Goal: Transaction & Acquisition: Book appointment/travel/reservation

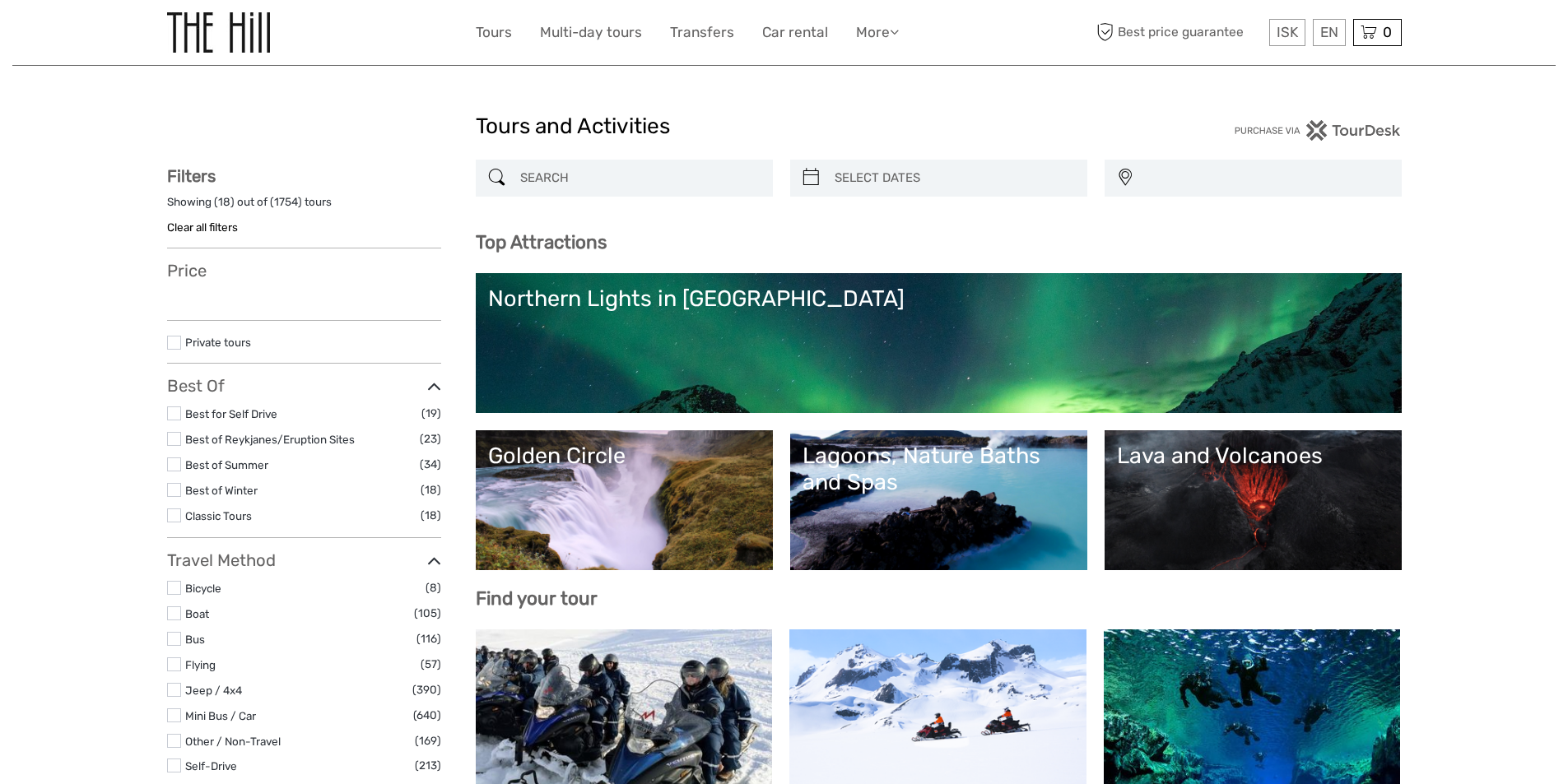
select select
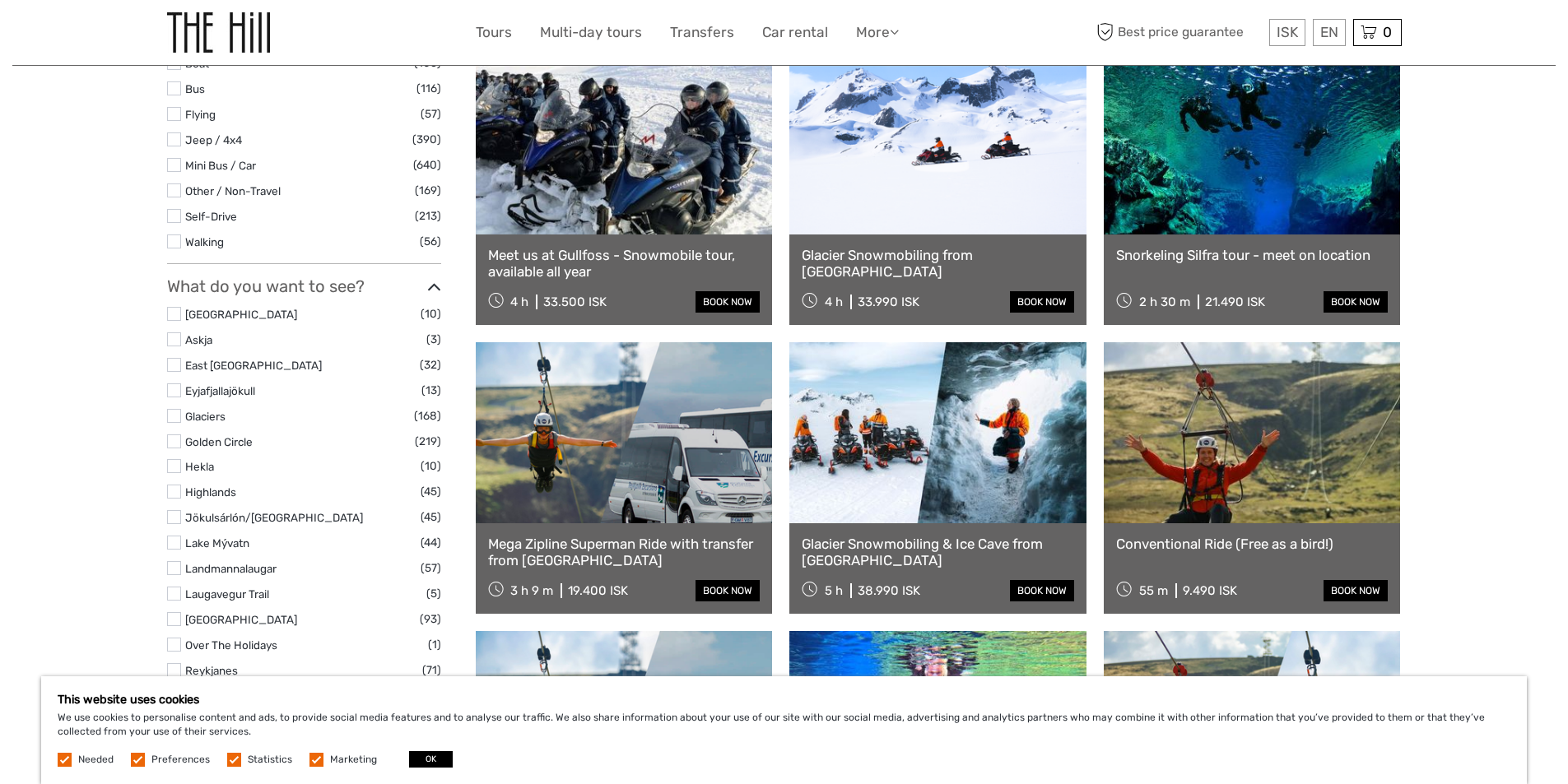
scroll to position [658, 0]
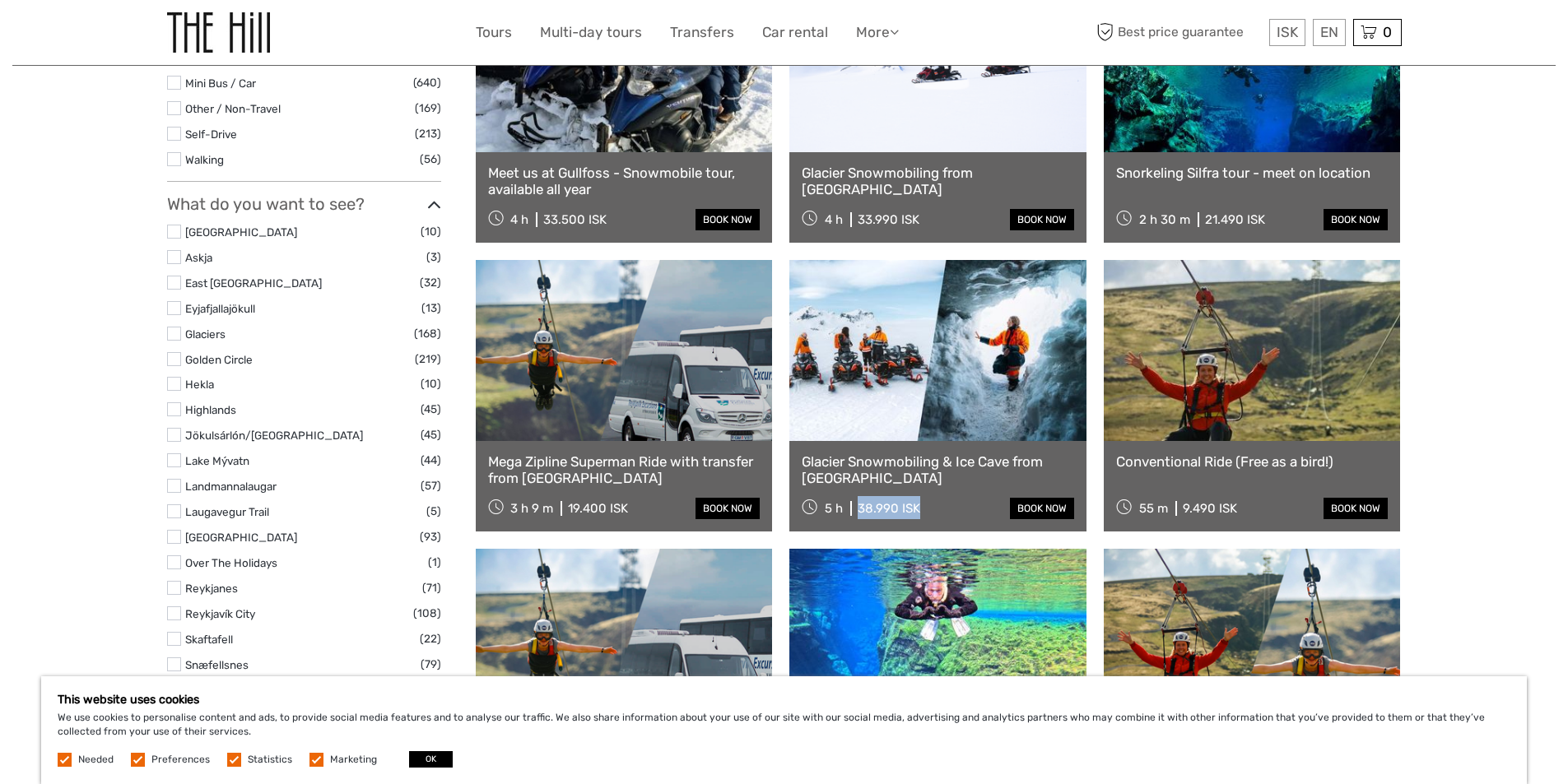
drag, startPoint x: 923, startPoint y: 510, endPoint x: 855, endPoint y: 511, distance: 68.0
click at [847, 511] on div "5 h 38.990 ISK book now" at bounding box center [938, 508] width 272 height 23
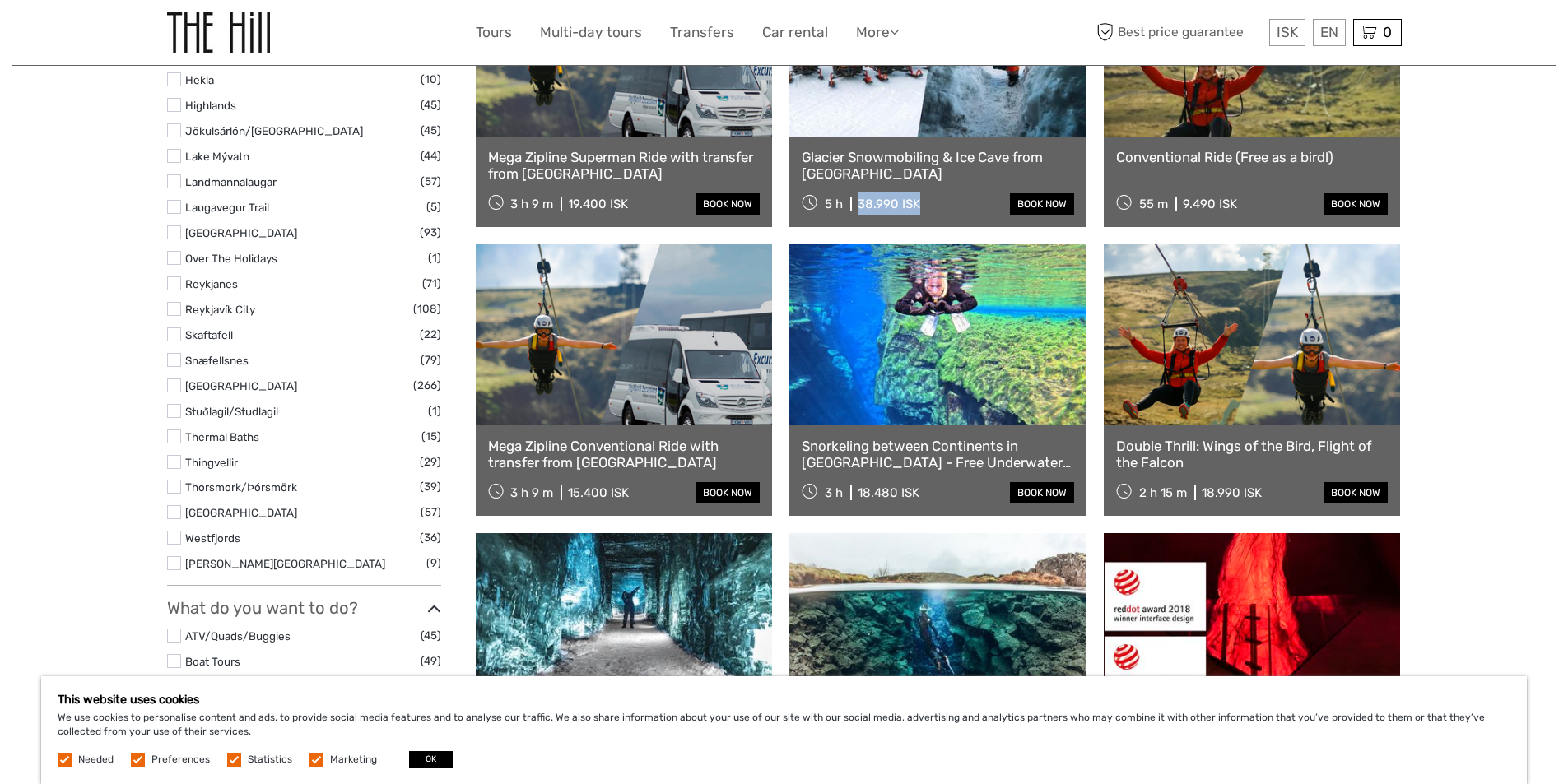
scroll to position [988, 0]
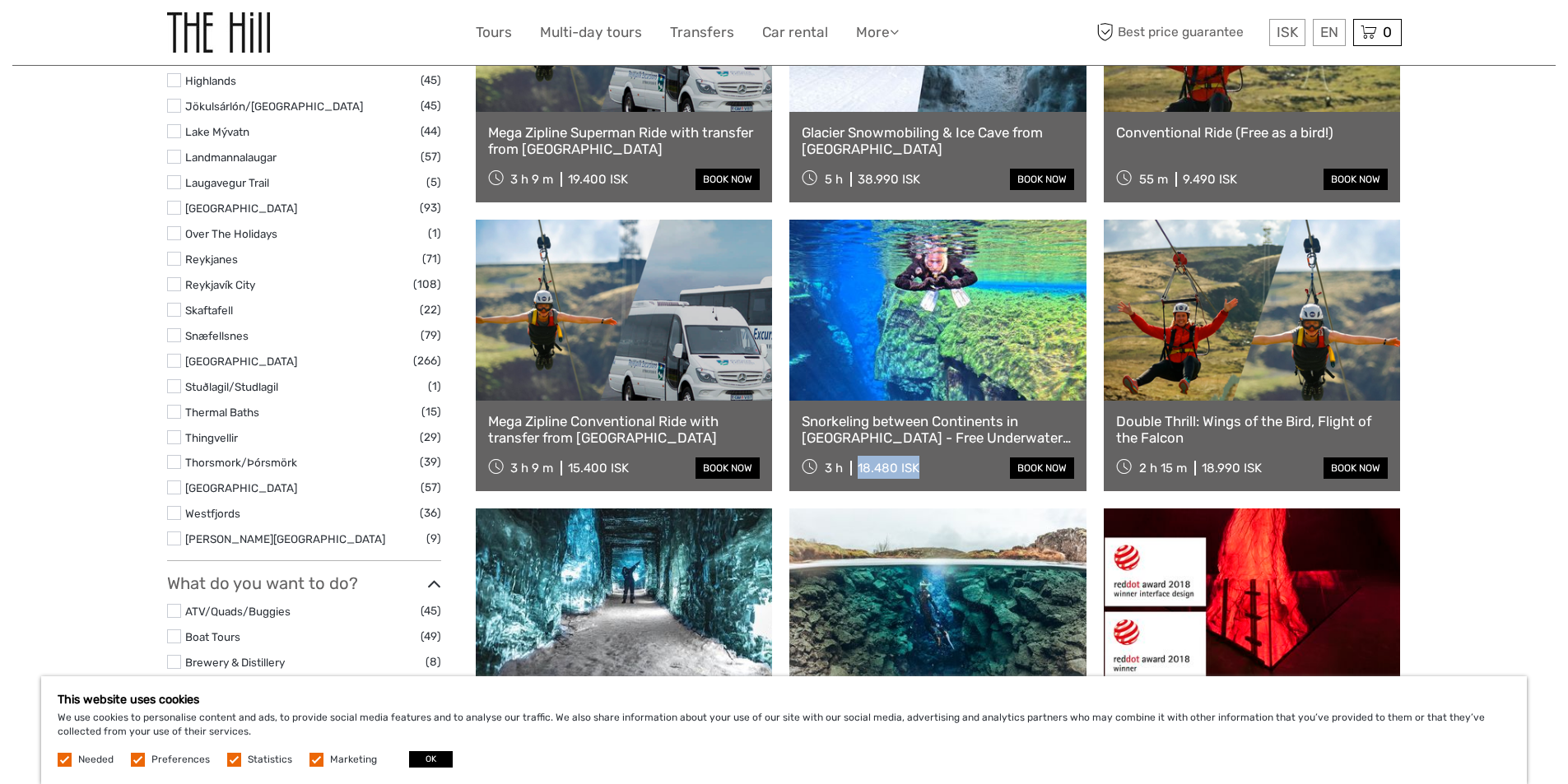
drag, startPoint x: 932, startPoint y: 464, endPoint x: 856, endPoint y: 470, distance: 76.2
click at [856, 470] on div "3 h 18.480 ISK book now" at bounding box center [938, 467] width 272 height 23
click at [1018, 443] on link "Snorkeling between Continents in [GEOGRAPHIC_DATA] - Free Underwater Photos" at bounding box center [938, 430] width 272 height 34
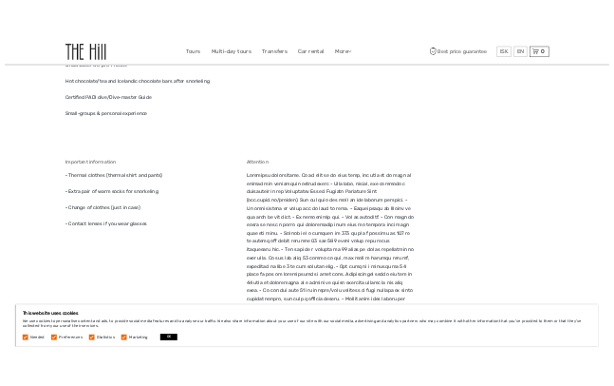
scroll to position [1422, 0]
